Goal: Information Seeking & Learning: Understand process/instructions

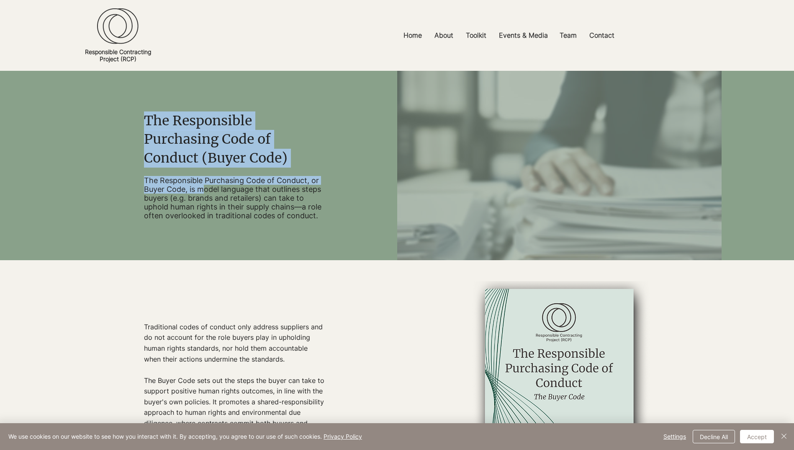
drag, startPoint x: 146, startPoint y: 120, endPoint x: 203, endPoint y: 190, distance: 90.8
click at [203, 190] on div "The Responsible Purchasing Code of Conduct (Buyer Code) The Responsible Purchas…" at bounding box center [235, 166] width 182 height 134
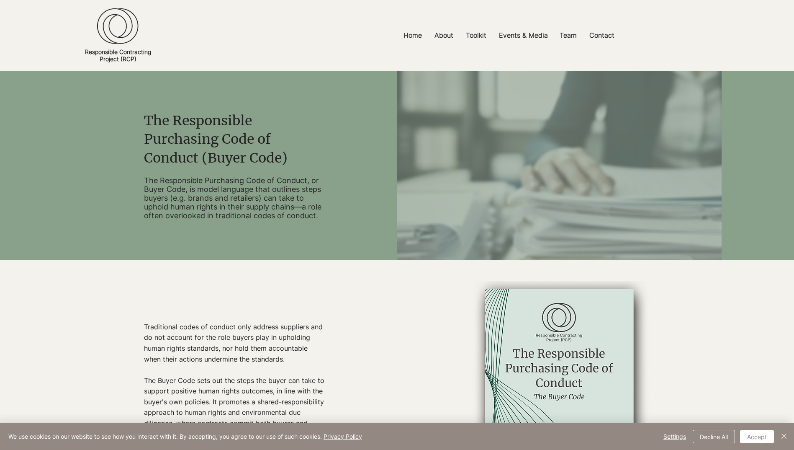
drag, startPoint x: 203, startPoint y: 190, endPoint x: 189, endPoint y: 197, distance: 15.6
click at [189, 197] on p "The Responsible Purchasing Code of Conduct, or Buyer Code, is model language th…" at bounding box center [235, 198] width 182 height 44
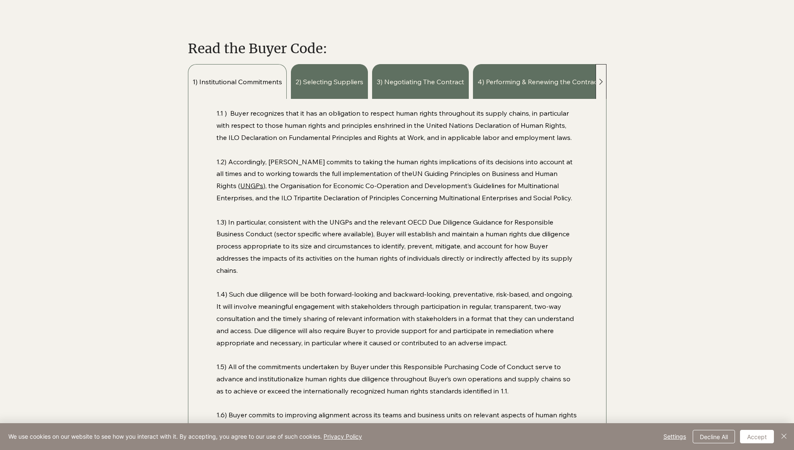
scroll to position [544, 0]
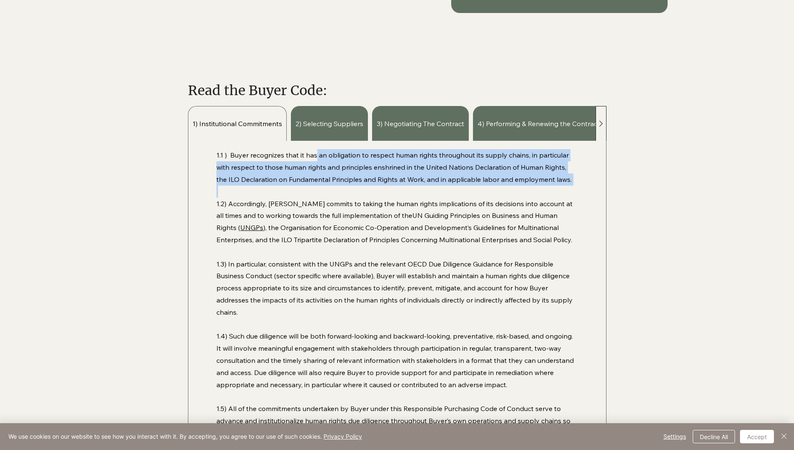
drag, startPoint x: 316, startPoint y: 156, endPoint x: 300, endPoint y: 188, distance: 35.0
click at [300, 188] on div "1.1 ) Buyer recognizes that it has an obligation to respect human rights throug…" at bounding box center [396, 390] width 361 height 482
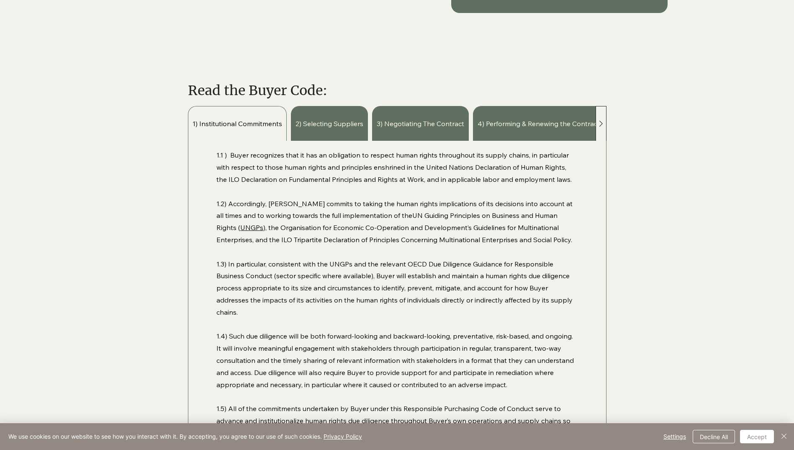
drag, startPoint x: 300, startPoint y: 188, endPoint x: 279, endPoint y: 206, distance: 27.9
click at [279, 206] on p "1.2) Accordingly, [PERSON_NAME] commits to taking the human rights implications…" at bounding box center [396, 222] width 361 height 48
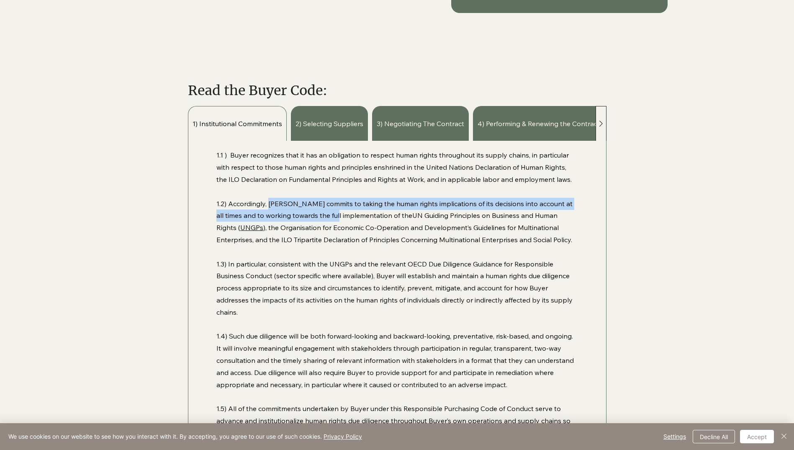
drag, startPoint x: 268, startPoint y: 206, endPoint x: 321, endPoint y: 208, distance: 52.8
click at [321, 208] on p "1.2) Accordingly, [PERSON_NAME] commits to taking the human rights implications…" at bounding box center [396, 222] width 361 height 48
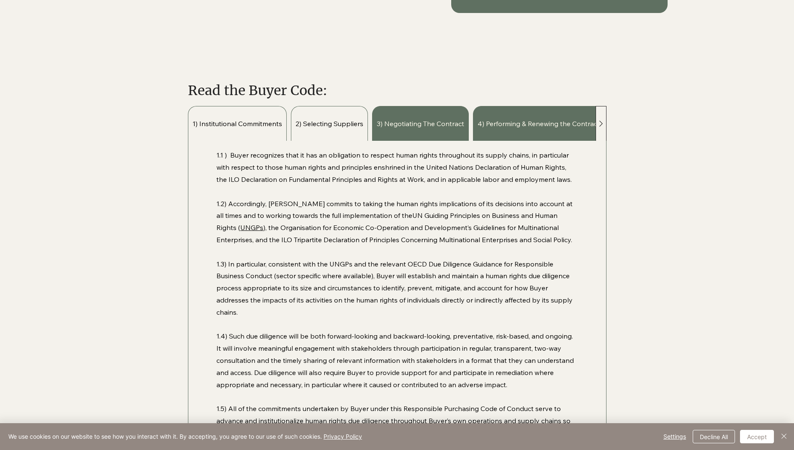
drag, startPoint x: 321, startPoint y: 208, endPoint x: 319, endPoint y: 123, distance: 85.4
click at [319, 123] on span "2) Selecting Suppliers" at bounding box center [330, 123] width 68 height 9
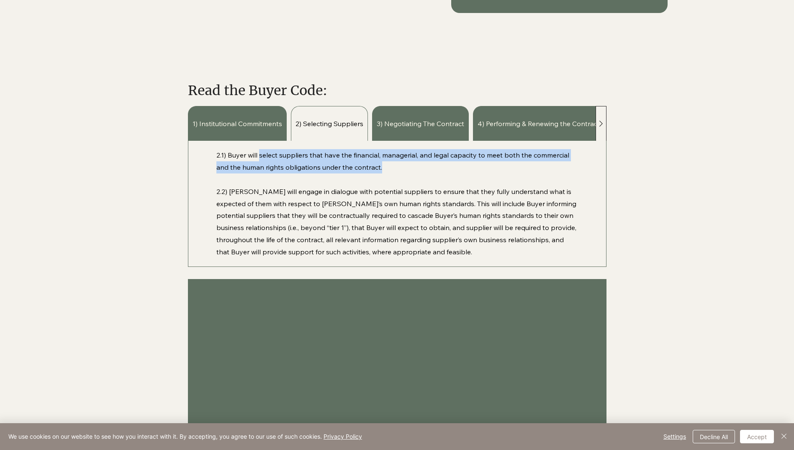
drag, startPoint x: 260, startPoint y: 153, endPoint x: 412, endPoint y: 167, distance: 153.5
click at [412, 167] on p "2.1) Buyer will select suppliers that have the financial, managerial, and legal…" at bounding box center [396, 161] width 361 height 24
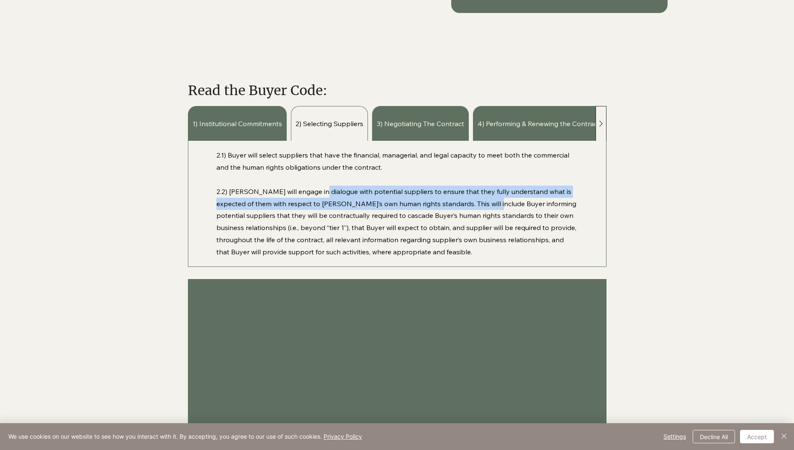
drag, startPoint x: 318, startPoint y: 191, endPoint x: 476, endPoint y: 204, distance: 158.7
click at [476, 204] on p "2.2) [PERSON_NAME] will engage in dialogue with potential suppliers to ensure t…" at bounding box center [396, 221] width 361 height 72
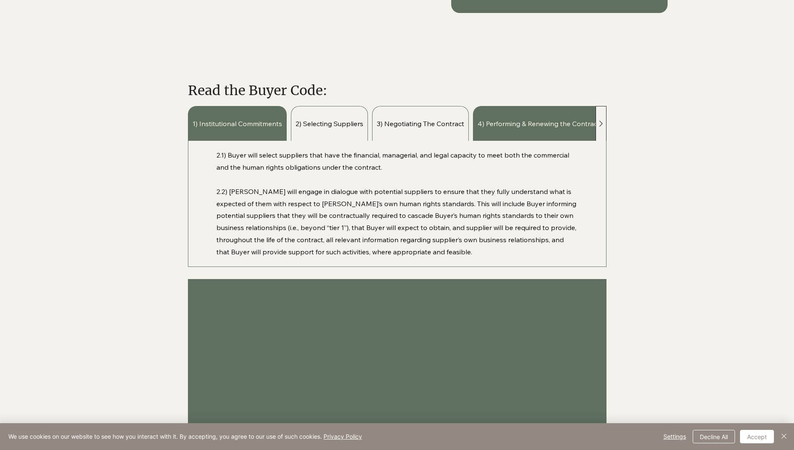
drag, startPoint x: 476, startPoint y: 204, endPoint x: 430, endPoint y: 129, distance: 88.1
click at [430, 129] on div "3) Negotiating The Contract" at bounding box center [420, 123] width 97 height 35
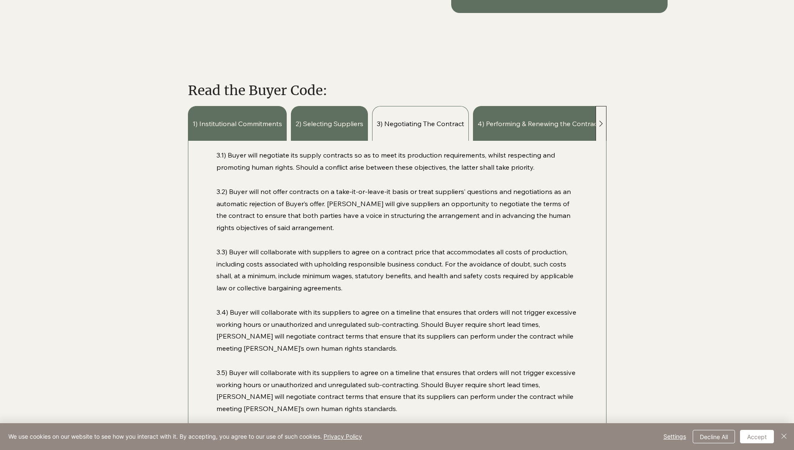
click at [600, 124] on icon at bounding box center [601, 123] width 10 height 10
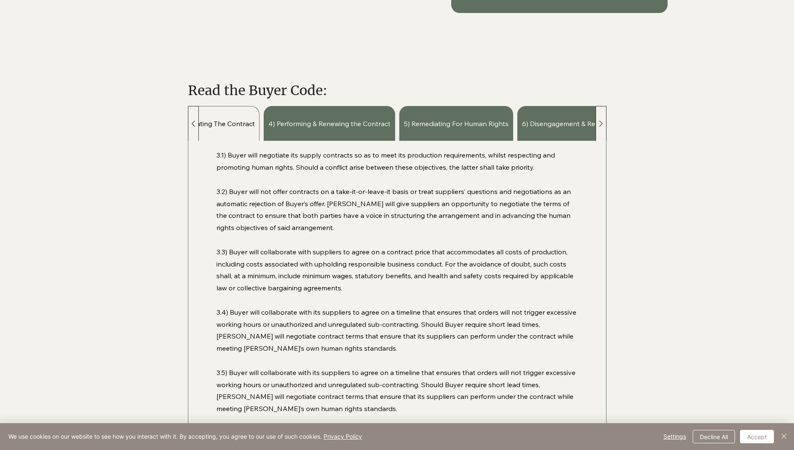
click at [600, 124] on icon at bounding box center [601, 123] width 10 height 10
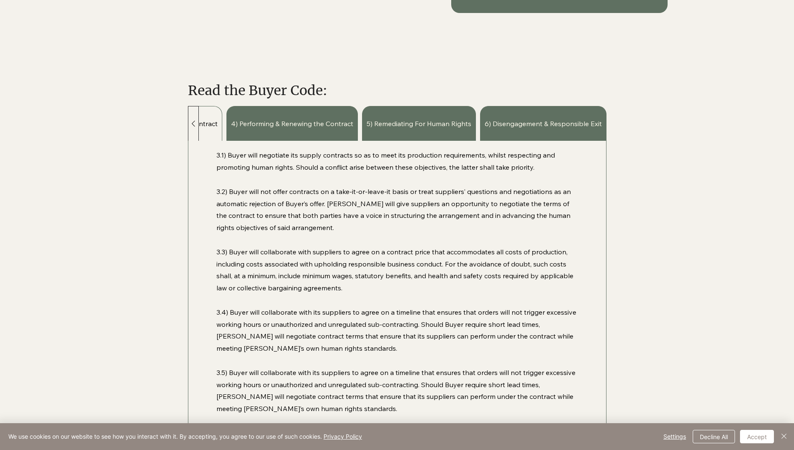
click at [600, 124] on span "6) Disengagement & Responsible Exit" at bounding box center [543, 123] width 117 height 9
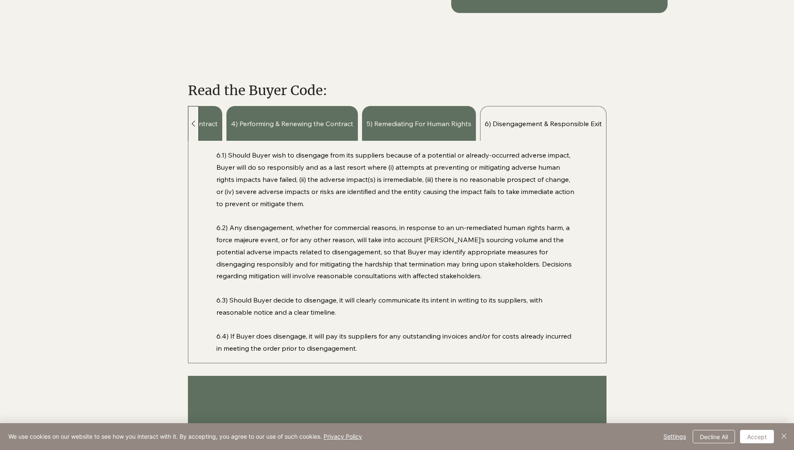
click at [196, 124] on icon at bounding box center [193, 123] width 10 height 10
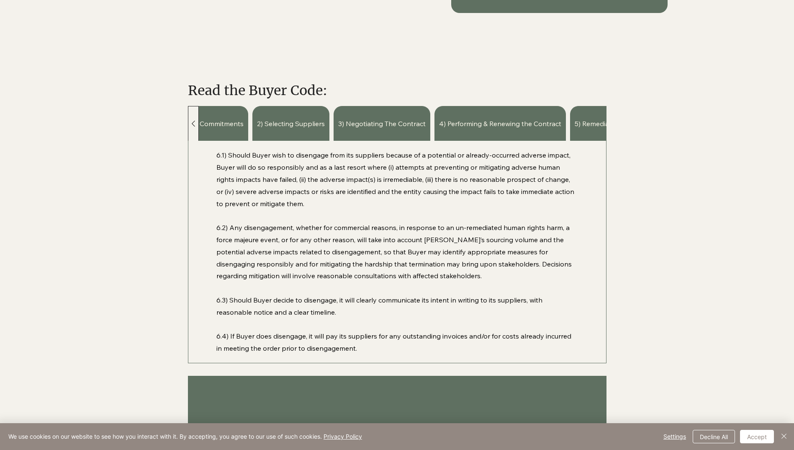
click at [196, 124] on icon at bounding box center [193, 123] width 10 height 10
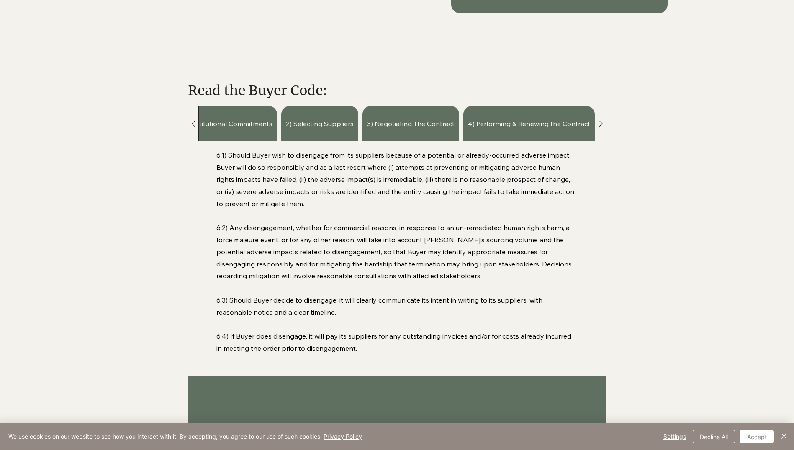
scroll to position [0, 0]
click at [196, 124] on span "1) Institutional Commitments" at bounding box center [238, 123] width 90 height 9
